Goal: Transaction & Acquisition: Purchase product/service

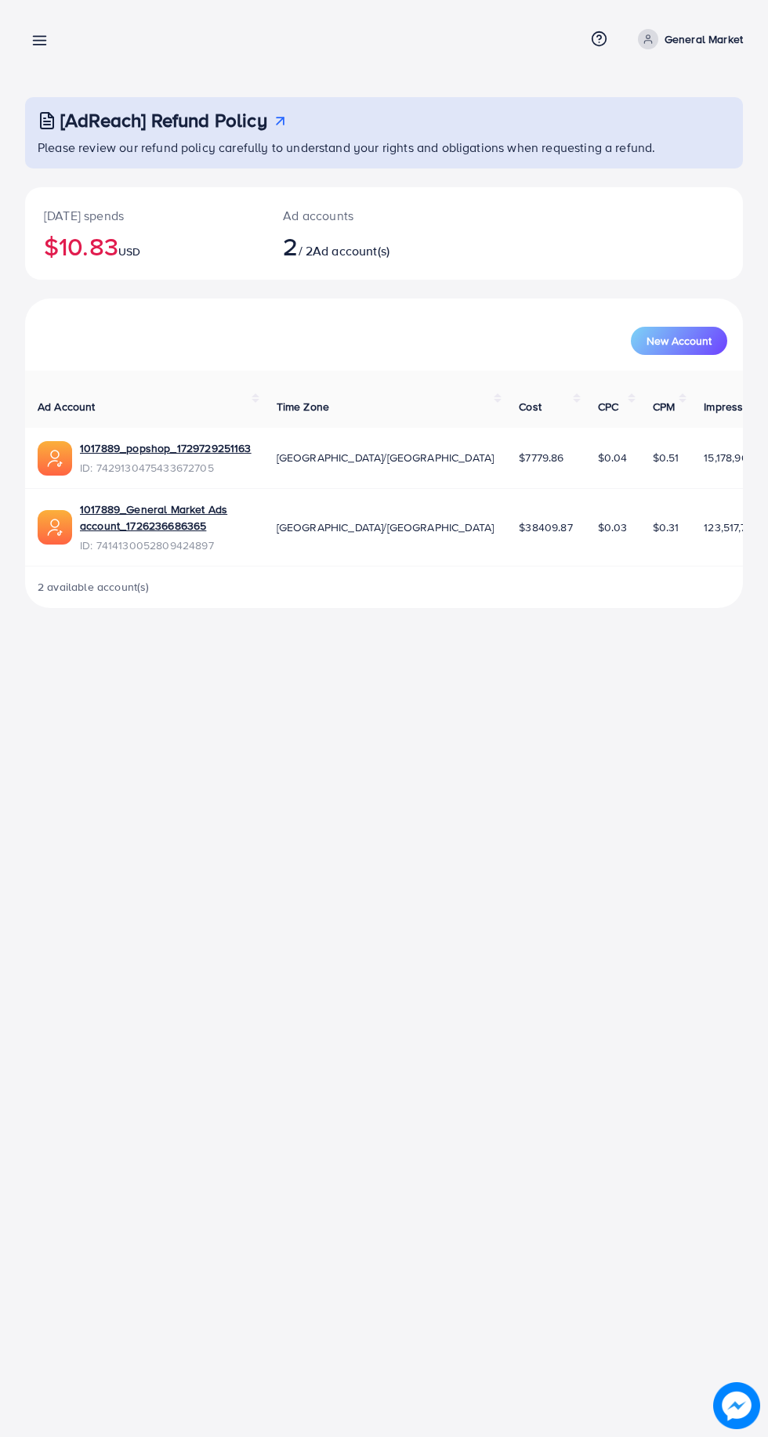
click at [36, 39] on icon at bounding box center [39, 40] width 16 height 16
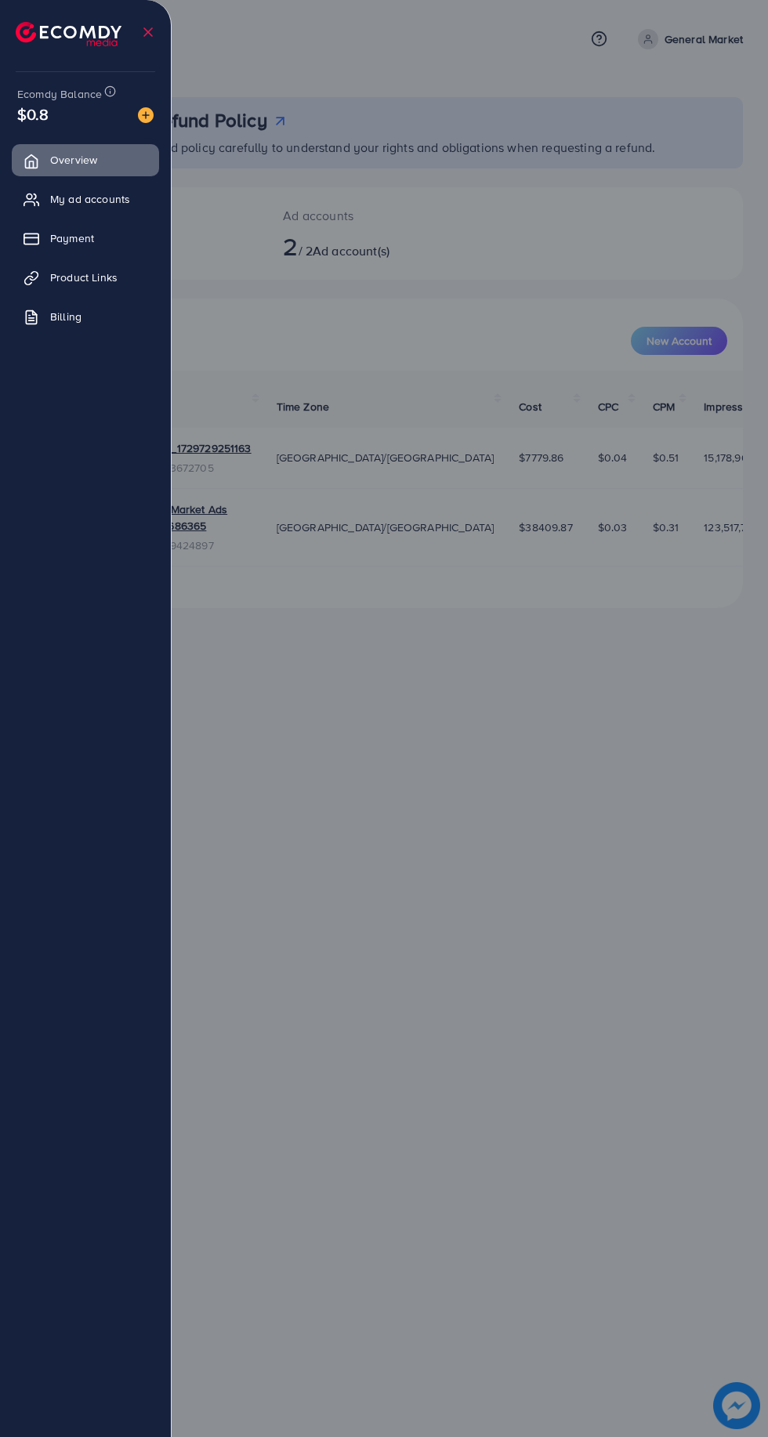
click at [30, 202] on icon at bounding box center [29, 204] width 10 height 4
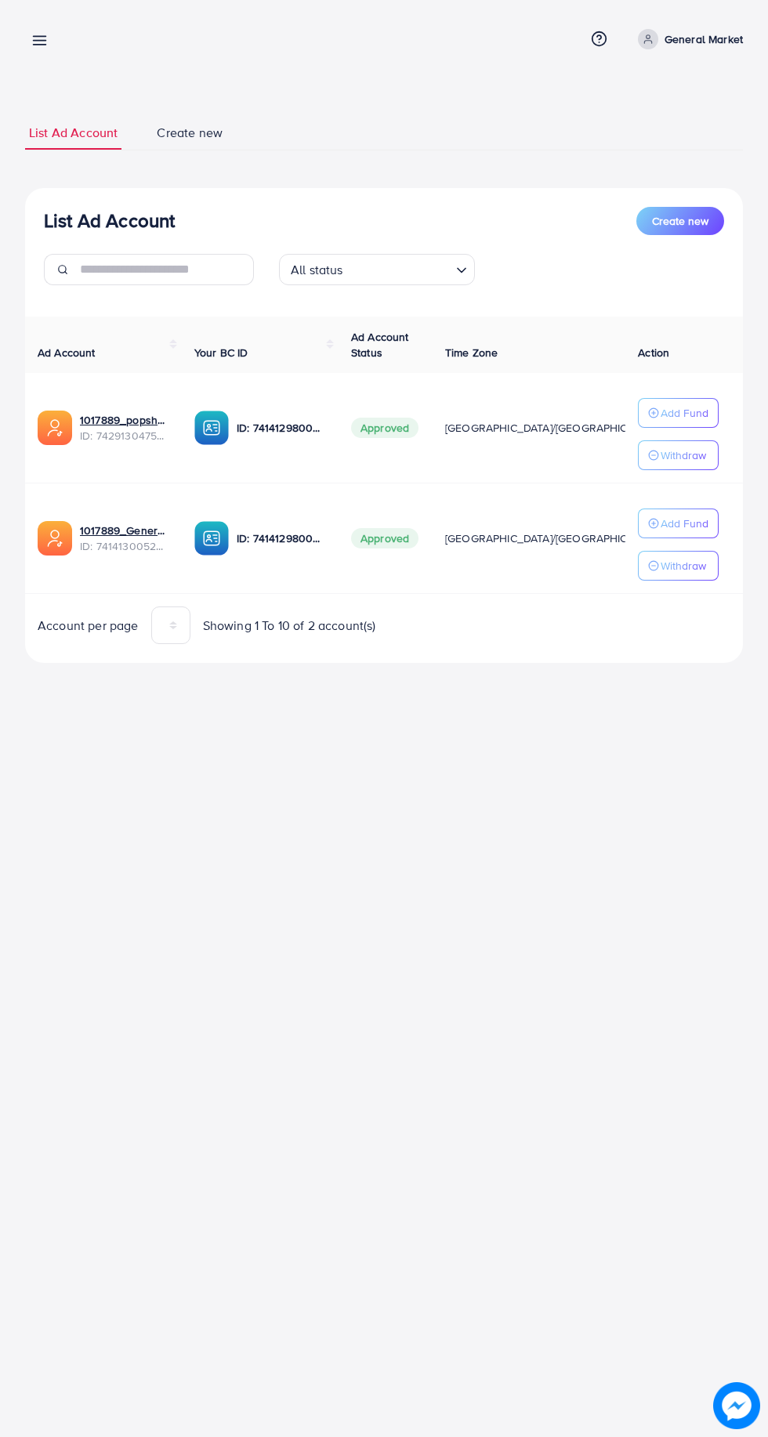
scroll to position [0, 34]
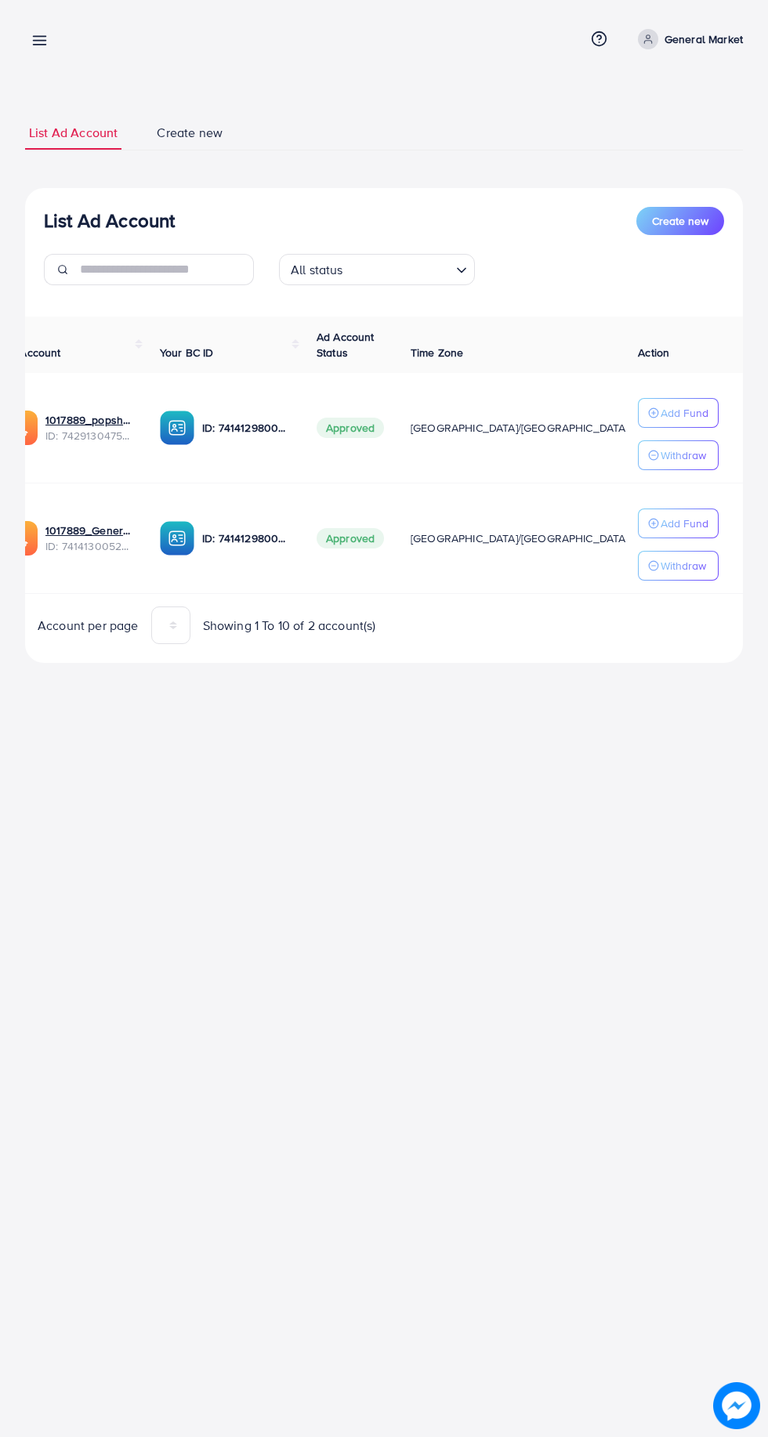
click at [36, 33] on icon at bounding box center [39, 40] width 16 height 16
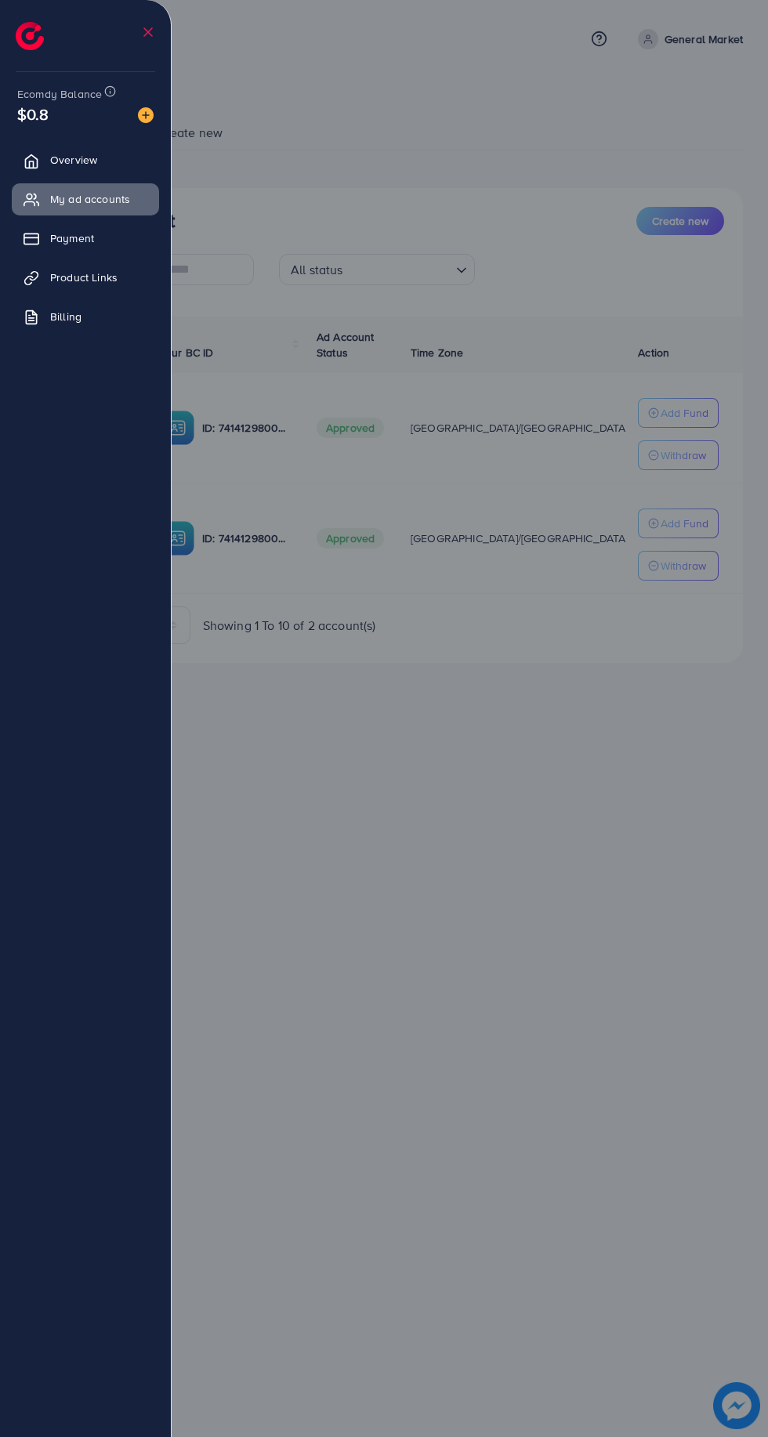
click at [118, 152] on link "Overview" at bounding box center [85, 159] width 147 height 31
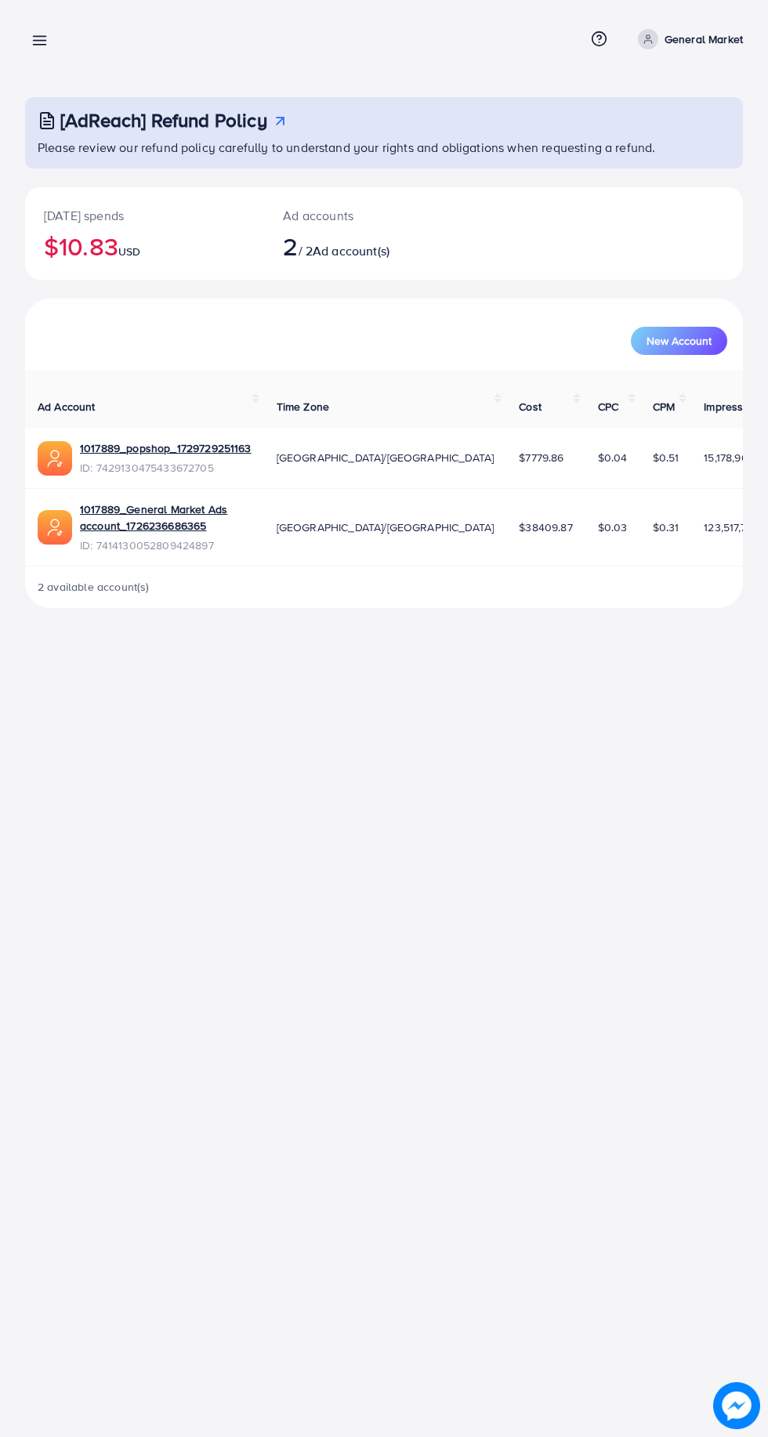
click at [28, 40] on link at bounding box center [36, 40] width 23 height 20
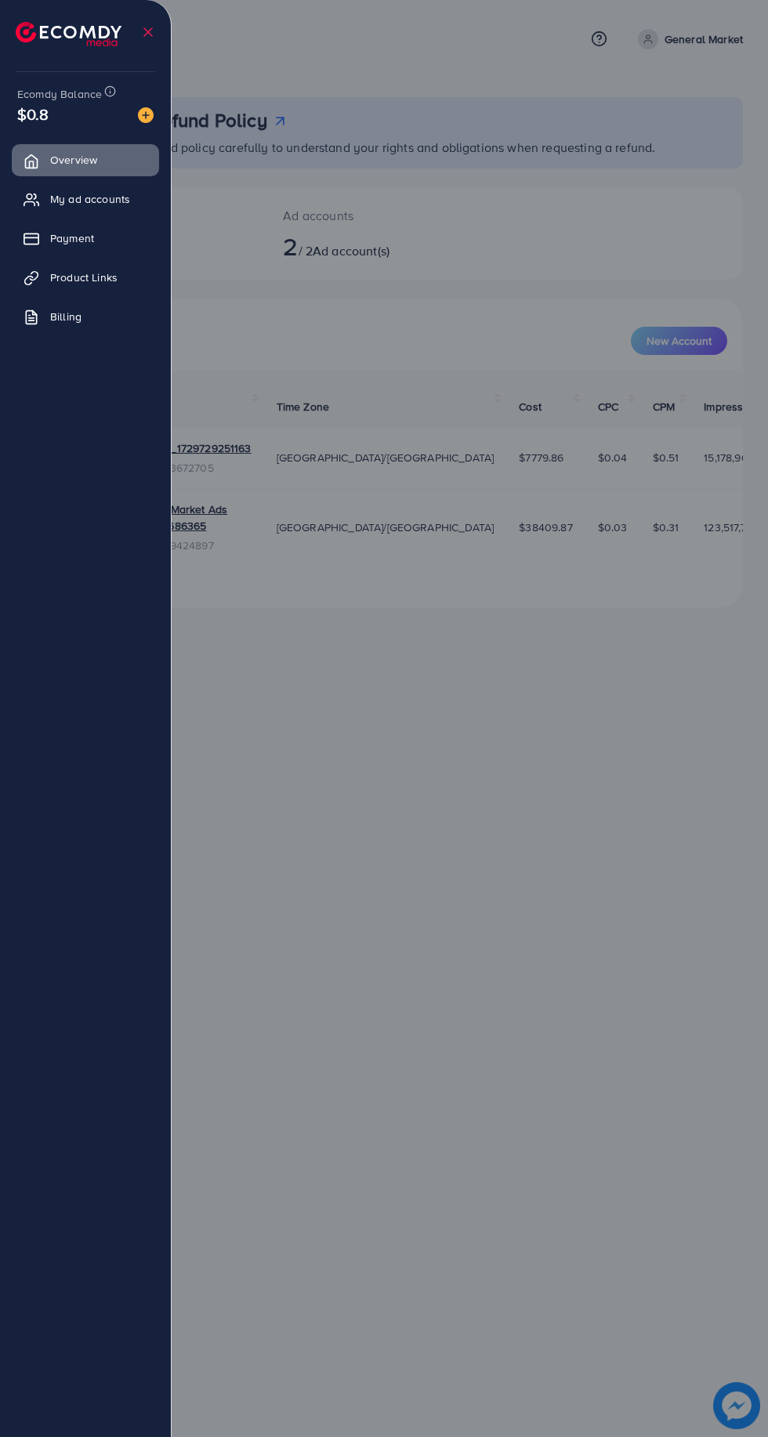
click at [146, 115] on img at bounding box center [146, 115] width 16 height 16
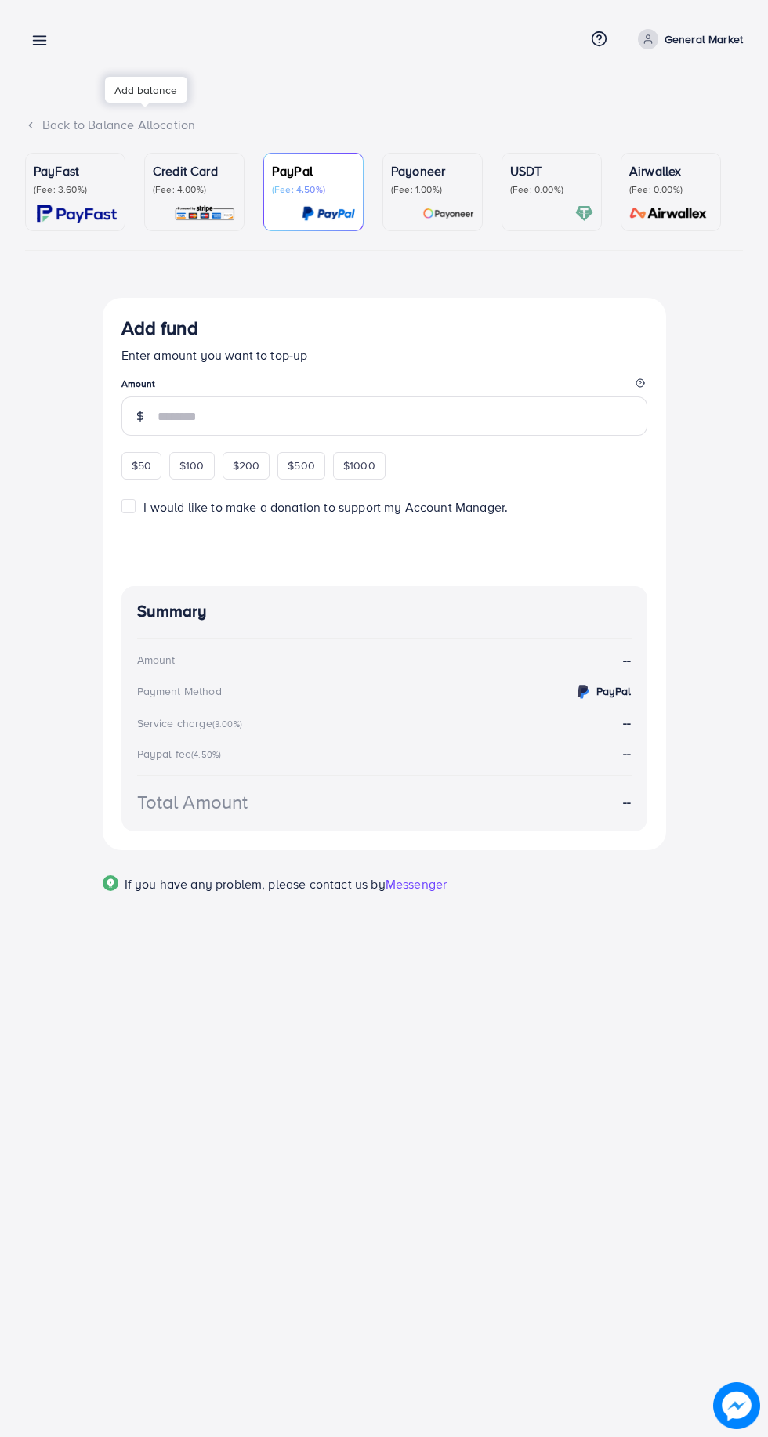
click at [536, 190] on p "(Fee: 0.00%)" at bounding box center [551, 189] width 83 height 13
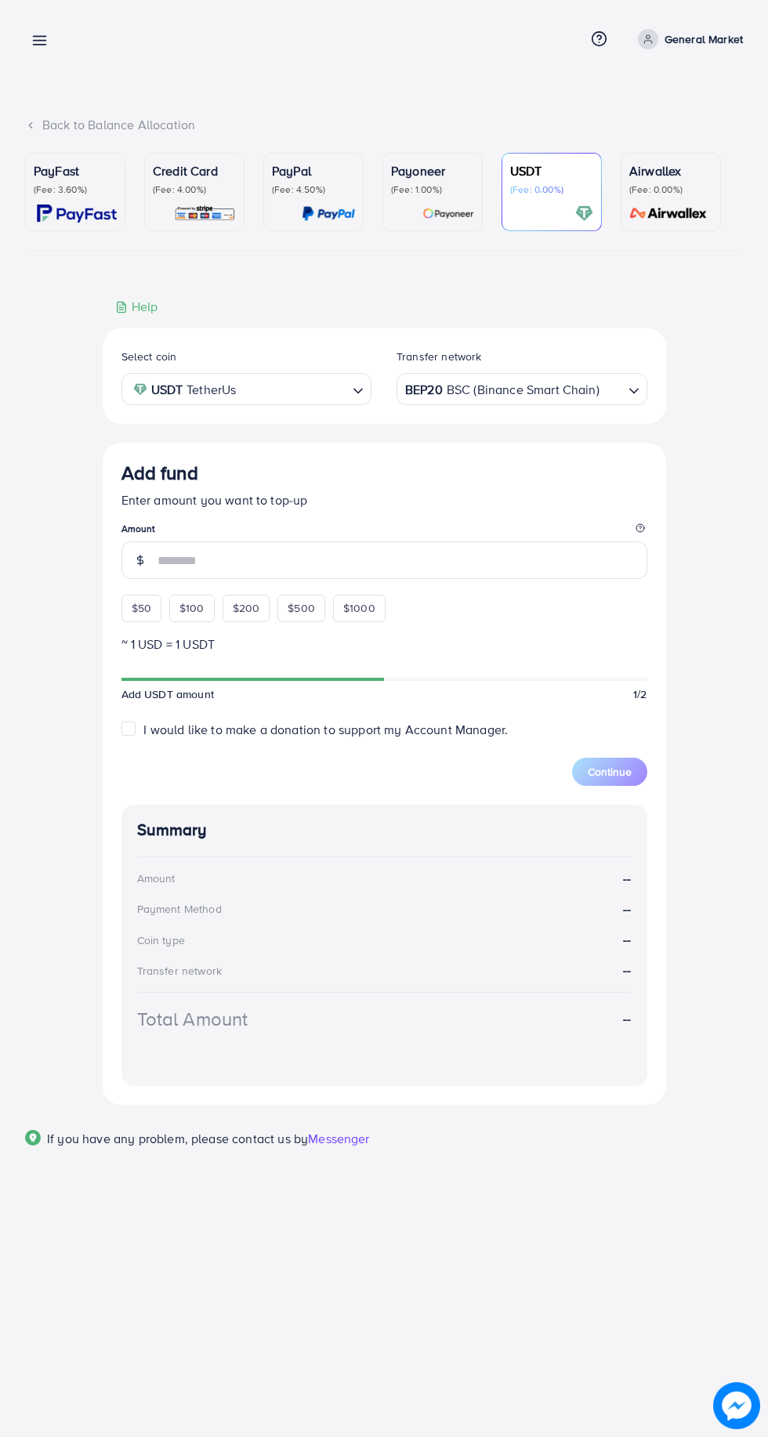
click at [554, 393] on div "BEP20 BSC (Binance Smart Chain)" at bounding box center [513, 387] width 222 height 27
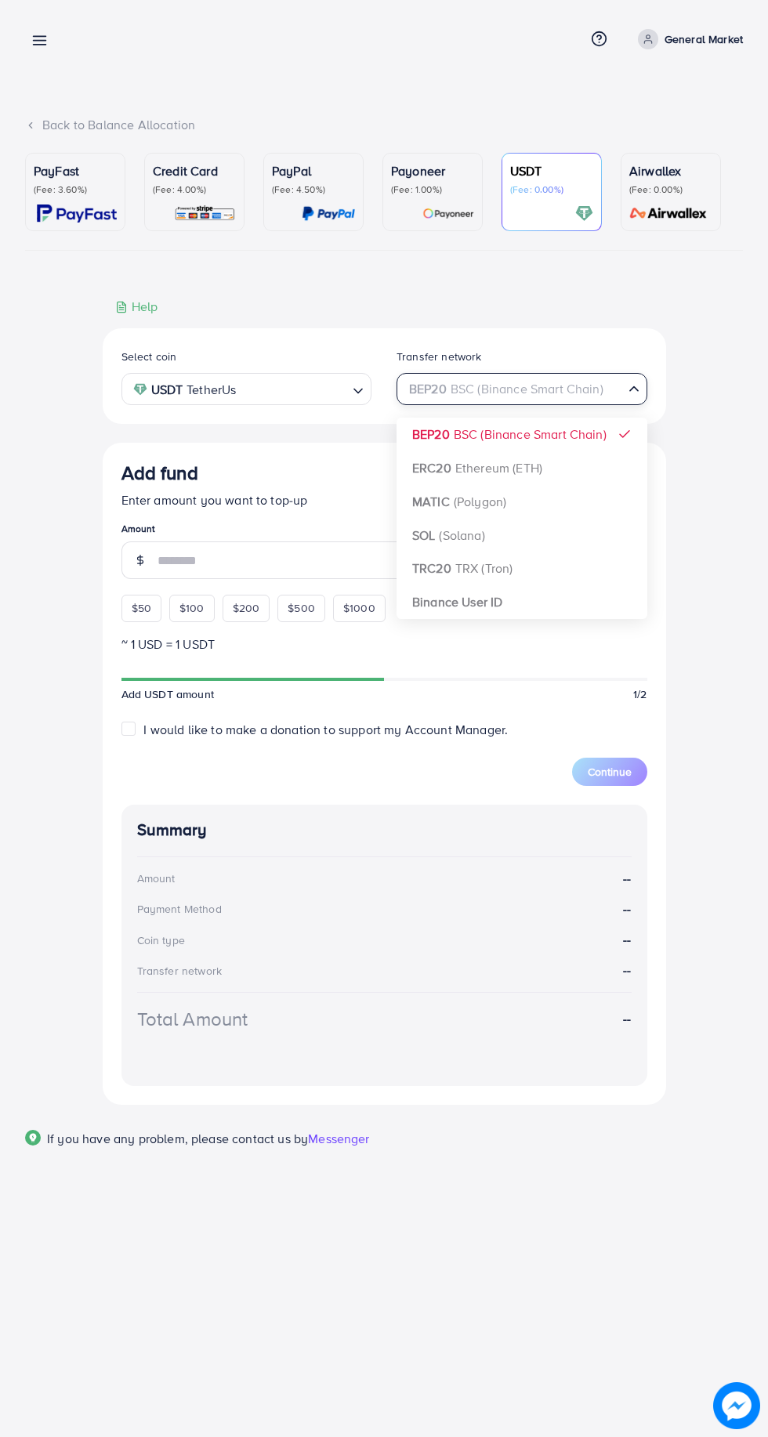
click at [499, 617] on div "Select coin USDT TetherUs Loading... Transfer network BEP20 BSC (Binance Smart …" at bounding box center [384, 716] width 563 height 776
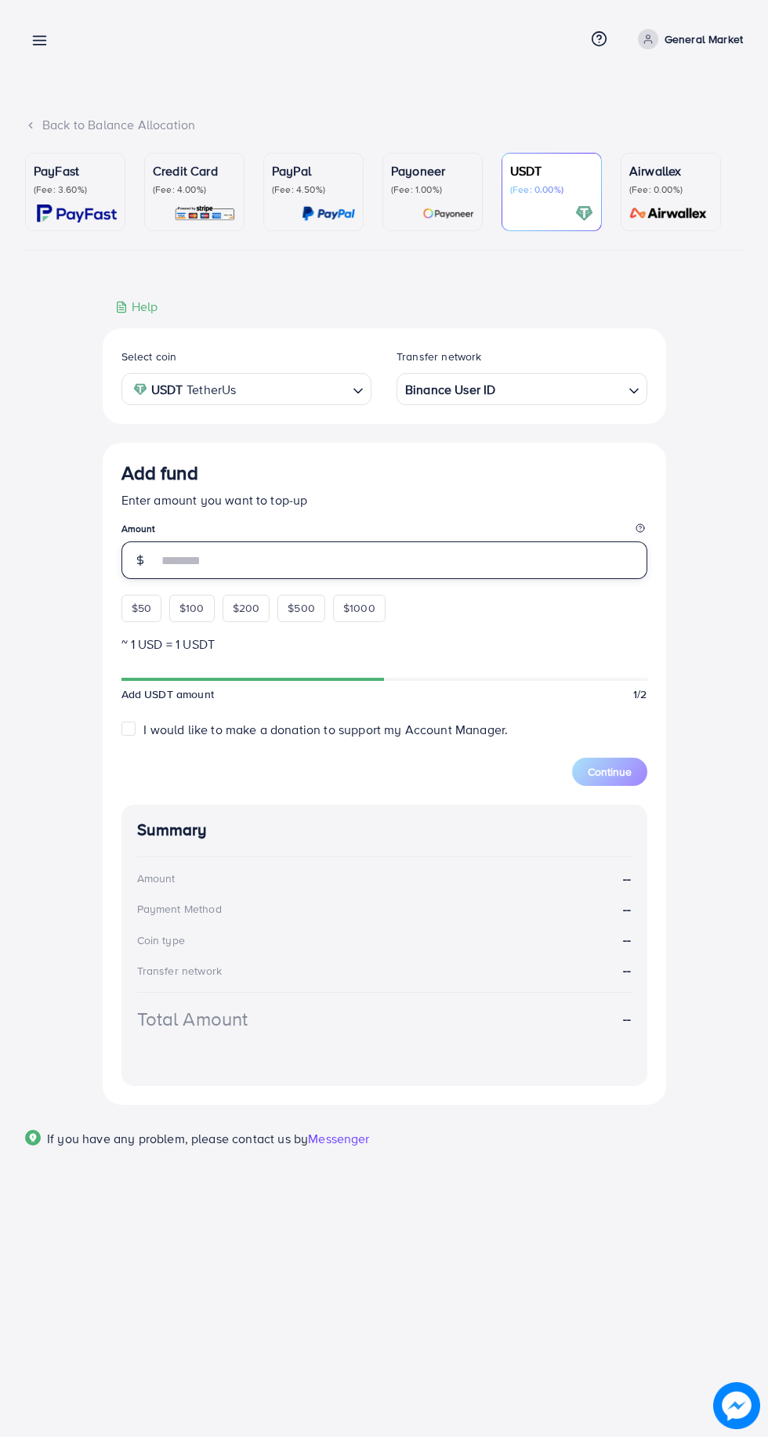
click at [187, 555] on input "number" at bounding box center [402, 560] width 490 height 38
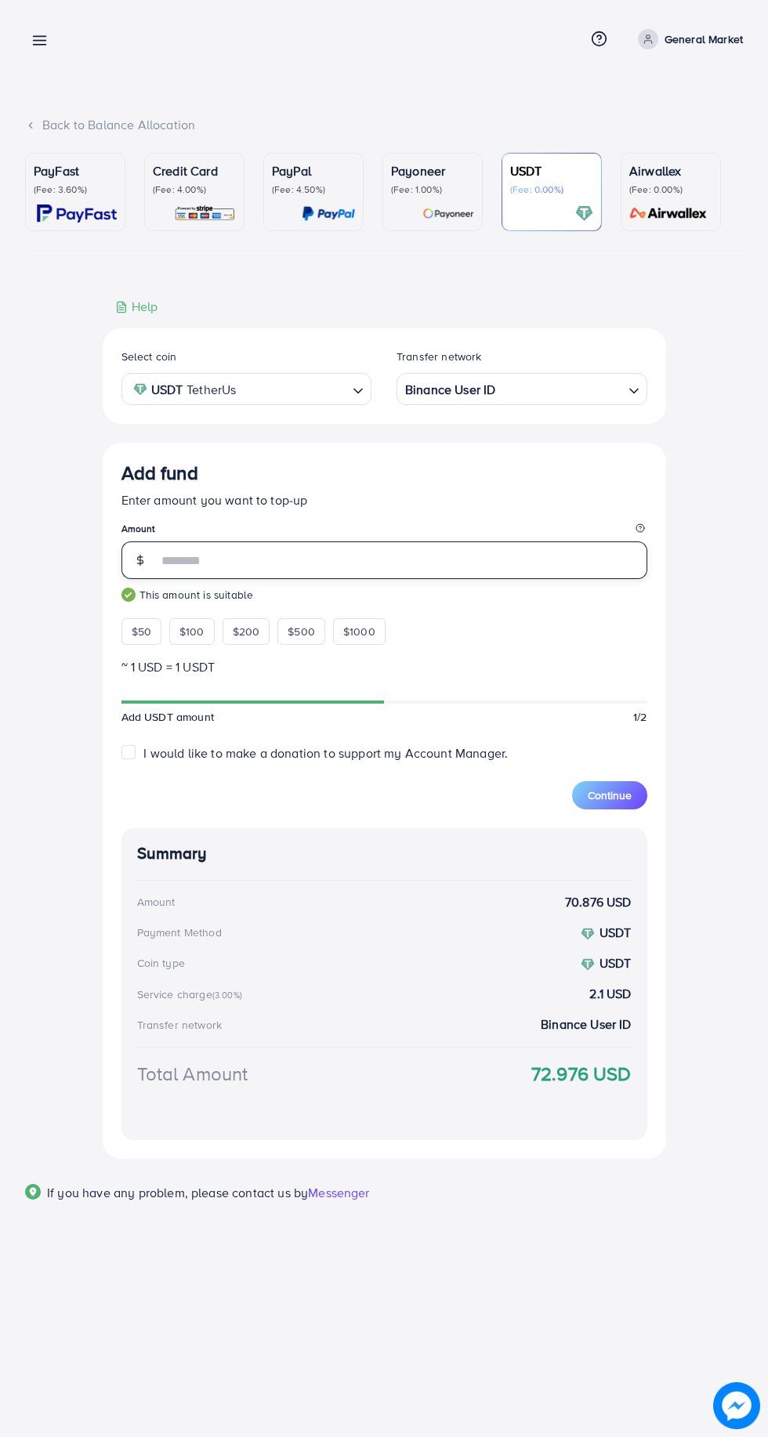
click at [188, 564] on input "**" at bounding box center [402, 560] width 490 height 38
type input "*"
type input "**"
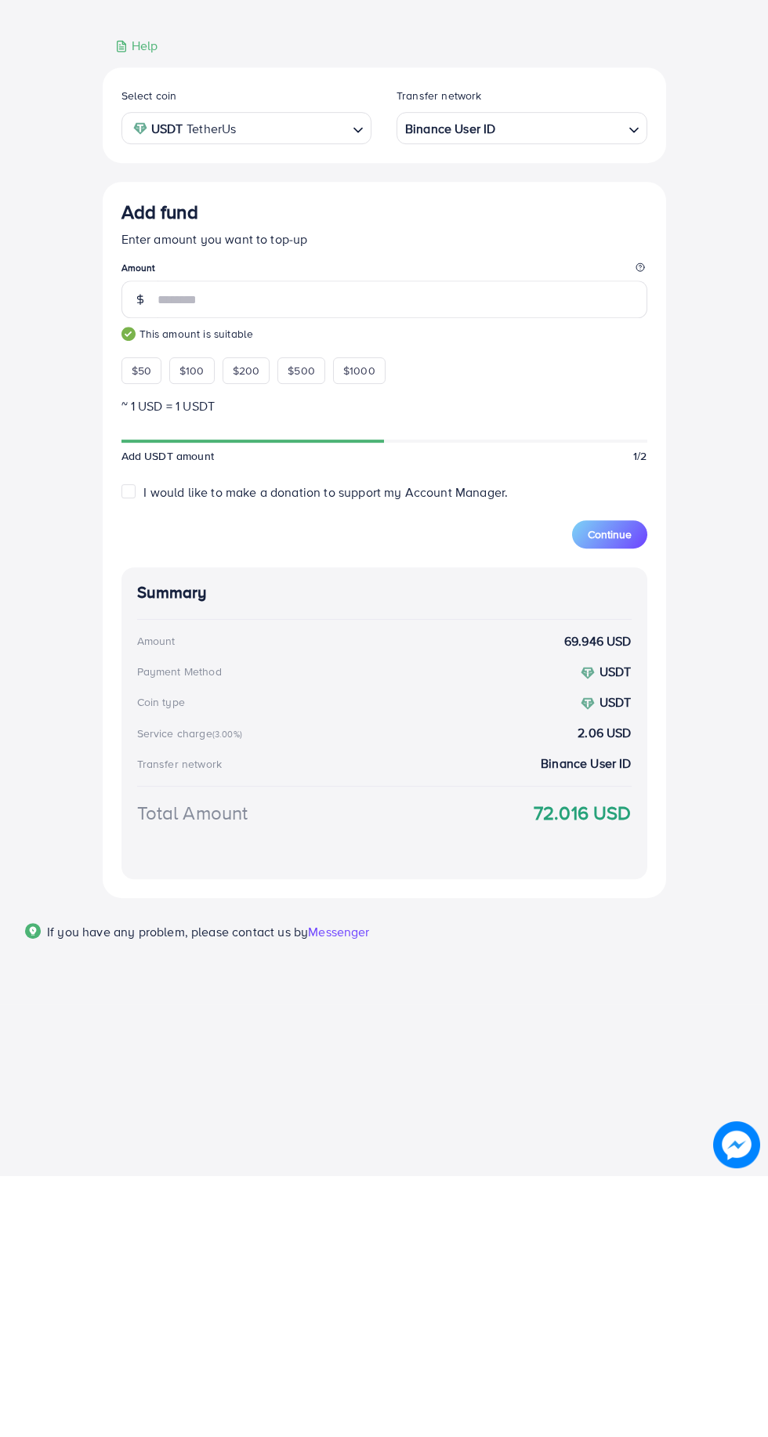
click at [615, 798] on span "Continue" at bounding box center [610, 795] width 44 height 16
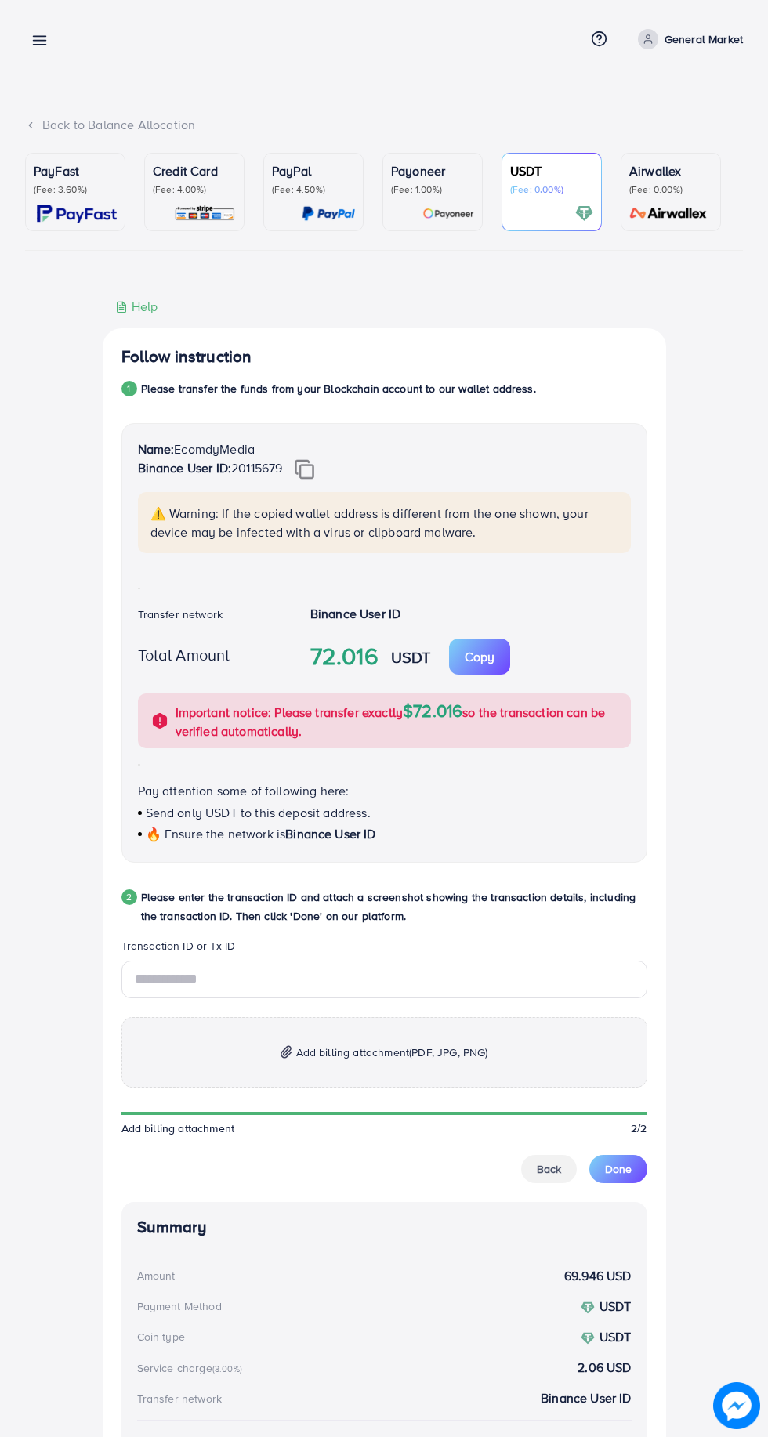
click at [480, 659] on p "Copy" at bounding box center [480, 656] width 30 height 19
click at [389, 960] on legend "Transaction ID or Tx ID" at bounding box center [384, 949] width 526 height 22
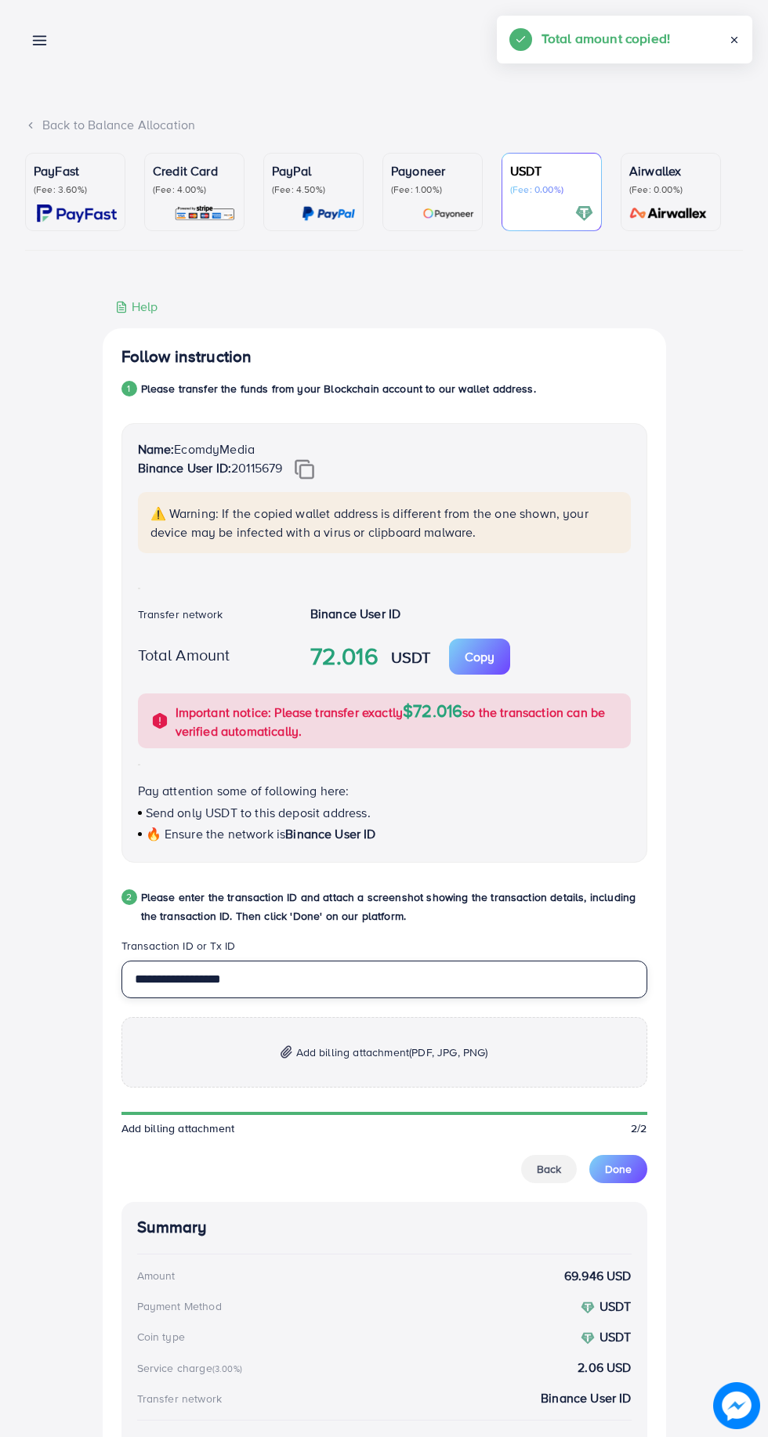
type input "**********"
click at [445, 1048] on span "(PDF, JPG, PNG)" at bounding box center [448, 1052] width 78 height 16
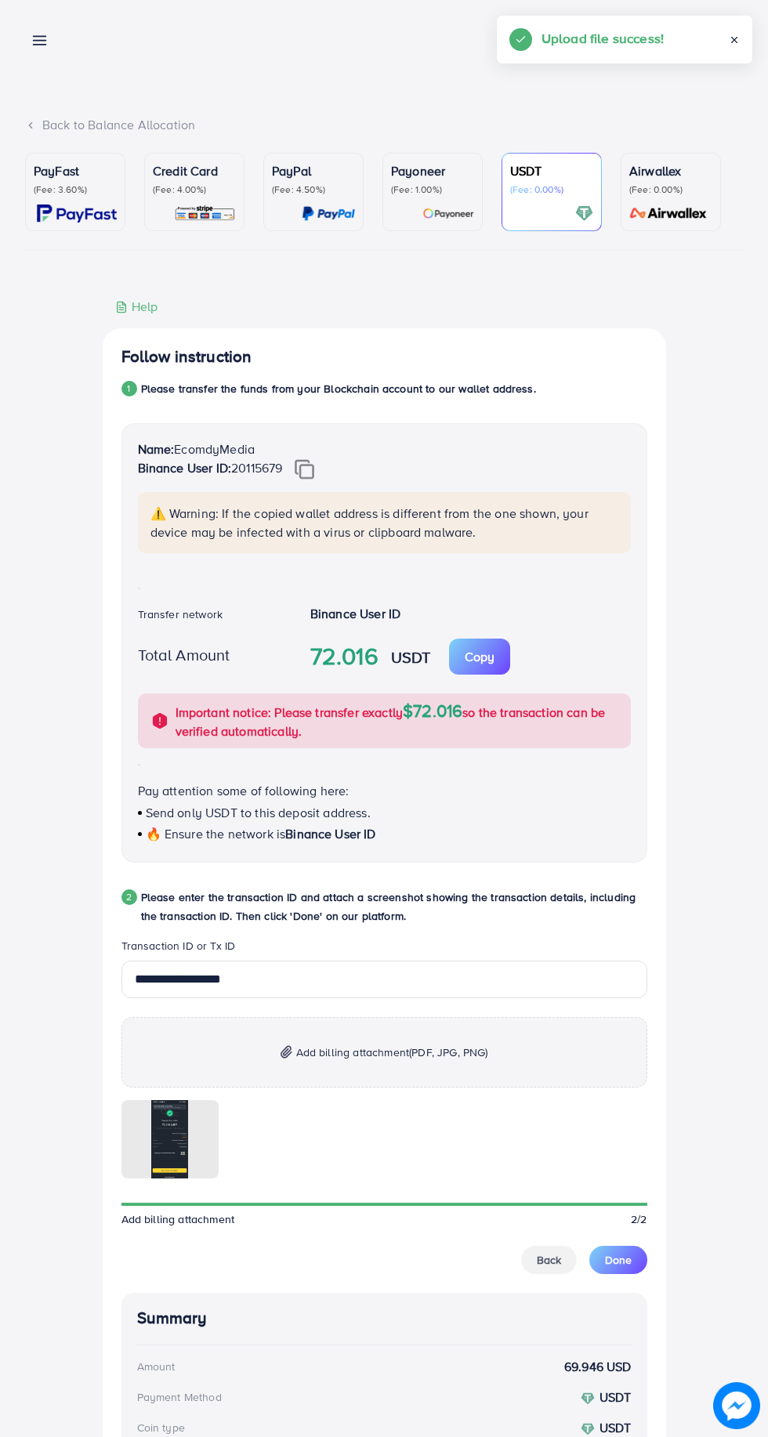
click at [618, 1262] on span "Done" at bounding box center [618, 1260] width 27 height 16
